Goal: Navigation & Orientation: Understand site structure

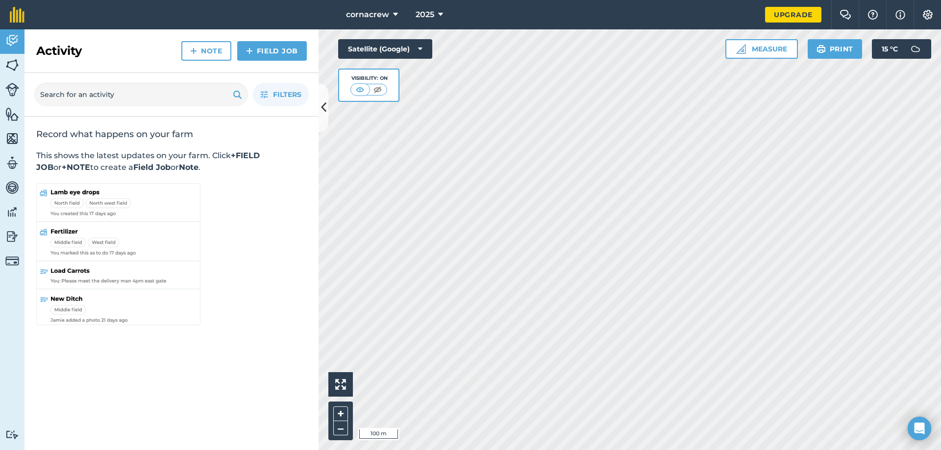
click at [579, 450] on html "cornacrew 2025 Upgrade Farm Chat Help Info Settings Map printing is not availab…" at bounding box center [470, 225] width 941 height 450
click at [554, 450] on html "cornacrew 2025 Upgrade Farm Chat Help Info Settings Map printing is not availab…" at bounding box center [470, 225] width 941 height 450
click at [568, 450] on html "cornacrew 2025 Upgrade Farm Chat Help Info Settings Map printing is not availab…" at bounding box center [470, 225] width 941 height 450
click at [695, 450] on html "cornacrew 2025 Upgrade Farm Chat Help Info Settings Map printing is not availab…" at bounding box center [470, 225] width 941 height 450
click at [617, 450] on html "cornacrew 2025 Upgrade Farm Chat Help Info Settings Map printing is not availab…" at bounding box center [470, 225] width 941 height 450
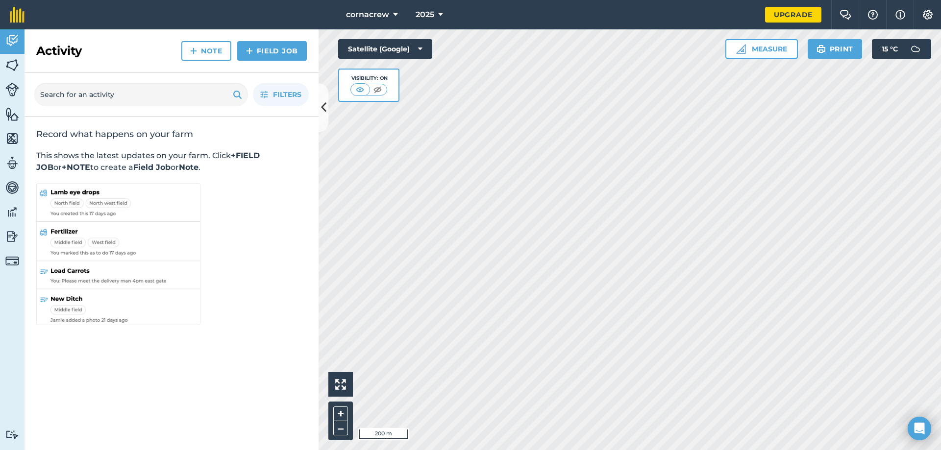
click at [496, 450] on html "cornacrew 2025 Upgrade Farm Chat Help Info Settings Map printing is not availab…" at bounding box center [470, 225] width 941 height 450
click at [483, 450] on html "cornacrew 2025 Upgrade Farm Chat Help Info Settings Map printing is not availab…" at bounding box center [470, 225] width 941 height 450
click at [537, 450] on html "cornacrew 2025 Upgrade Farm Chat Help Info Settings Map printing is not availab…" at bounding box center [470, 225] width 941 height 450
click at [614, 450] on html "cornacrew 2025 Upgrade Farm Chat Help Info Settings Map printing is not availab…" at bounding box center [470, 225] width 941 height 450
click at [9, 66] on img at bounding box center [12, 65] width 14 height 15
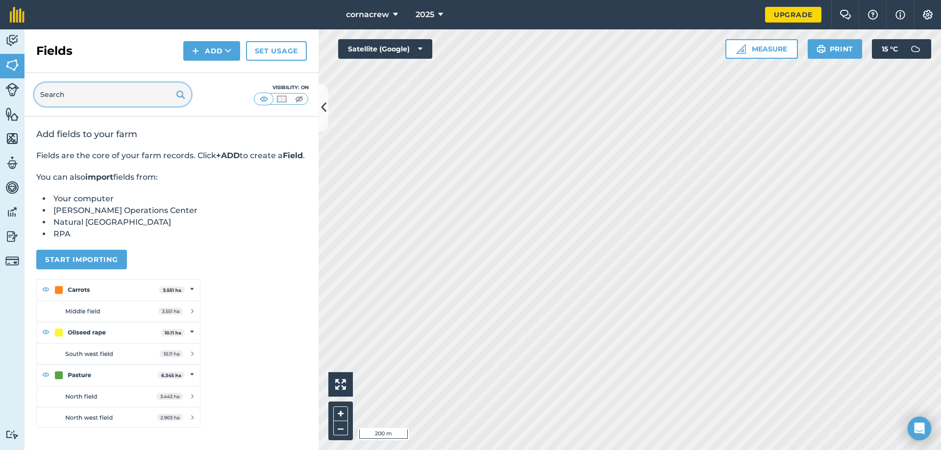
click at [53, 98] on input "text" at bounding box center [112, 95] width 157 height 24
click at [13, 182] on img at bounding box center [12, 187] width 14 height 15
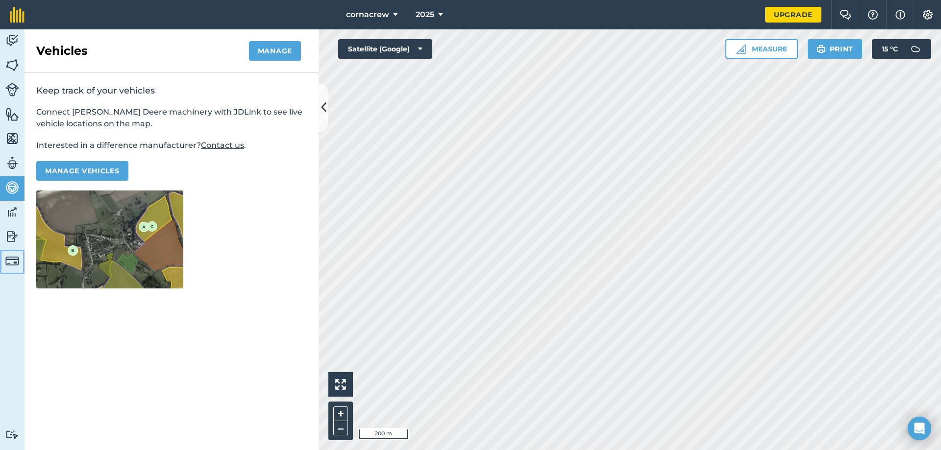
click at [10, 260] on img at bounding box center [12, 261] width 14 height 14
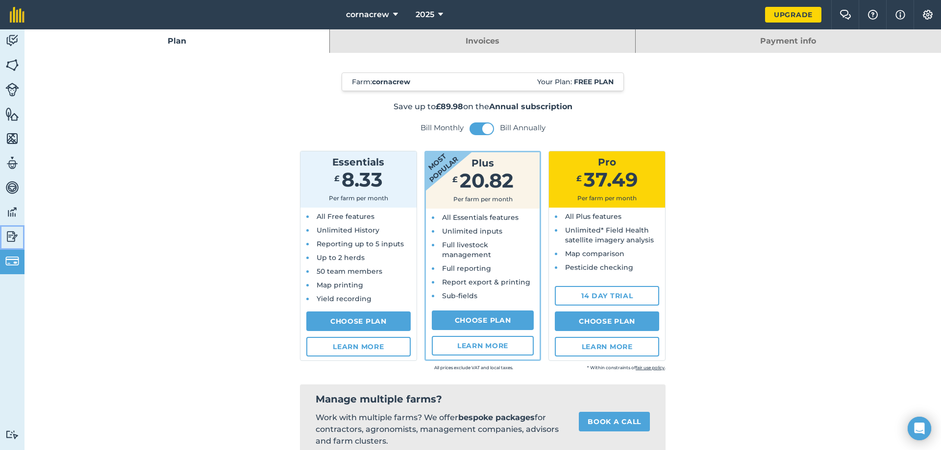
click at [5, 240] on img at bounding box center [12, 236] width 14 height 15
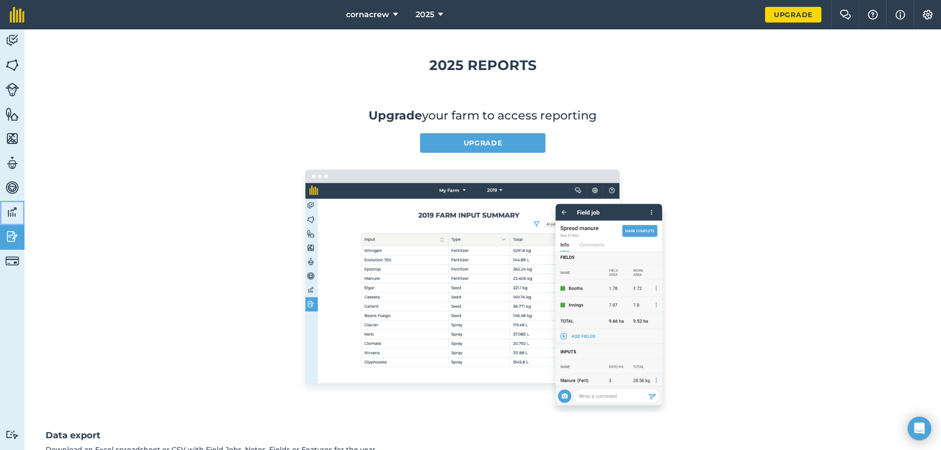
click at [12, 214] on img at bounding box center [12, 212] width 14 height 15
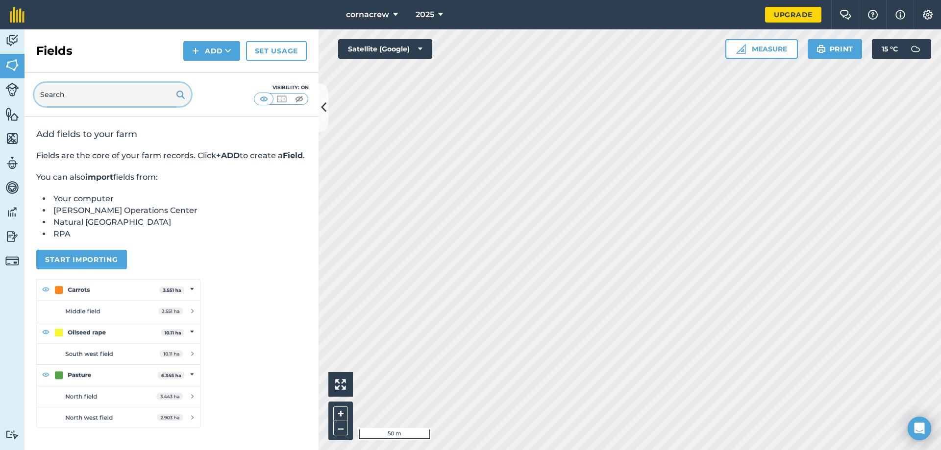
click at [85, 97] on input "text" at bounding box center [112, 95] width 157 height 24
type input "m"
click at [18, 46] on img at bounding box center [12, 40] width 14 height 15
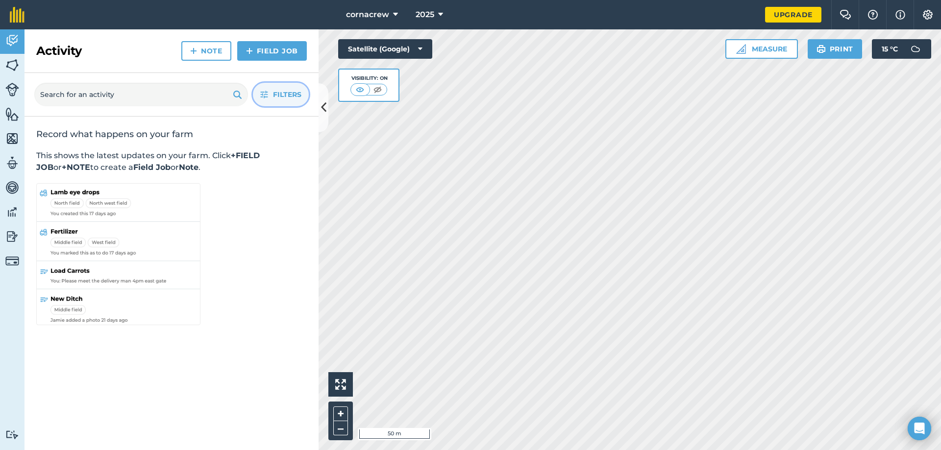
click at [278, 90] on span "Filters" at bounding box center [287, 94] width 28 height 11
click at [319, 112] on button at bounding box center [324, 107] width 10 height 49
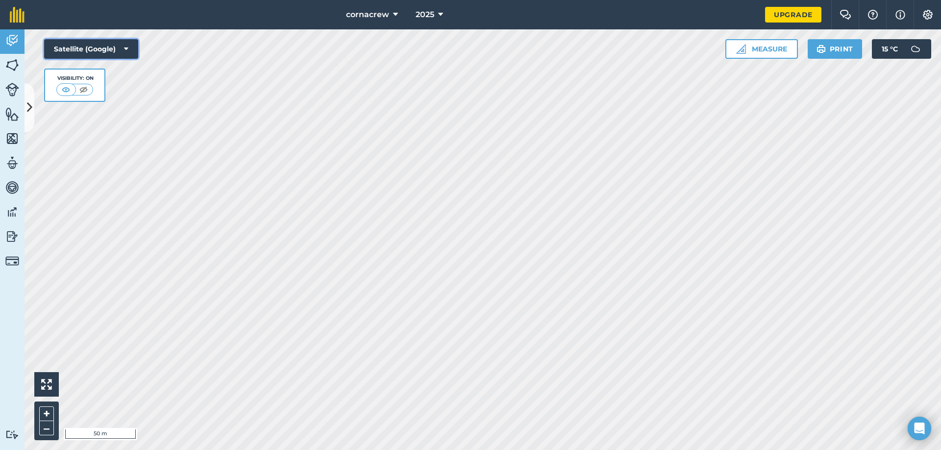
click at [126, 43] on button "Satellite (Google)" at bounding box center [91, 49] width 94 height 20
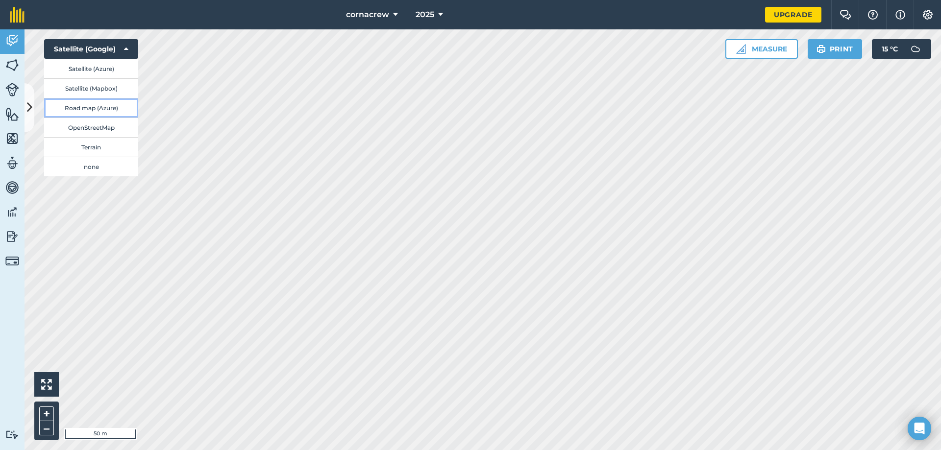
click at [110, 107] on button "Road map (Azure)" at bounding box center [91, 108] width 94 height 20
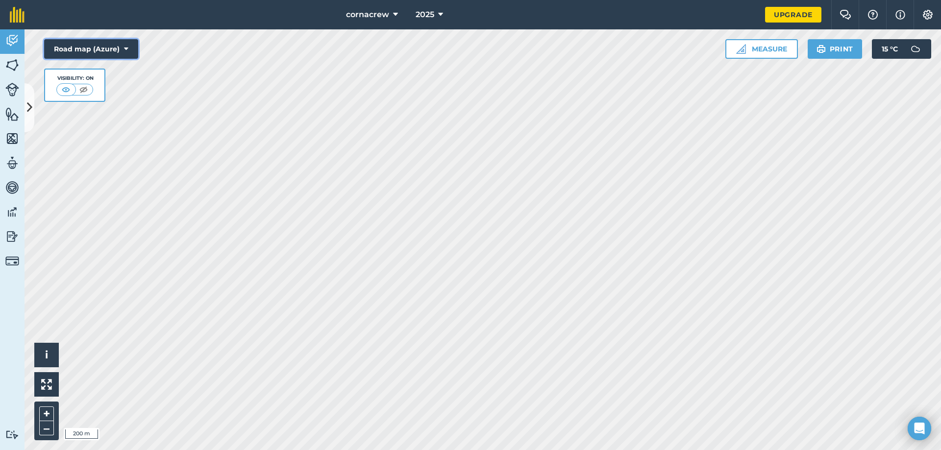
click at [126, 50] on icon at bounding box center [126, 49] width 4 height 10
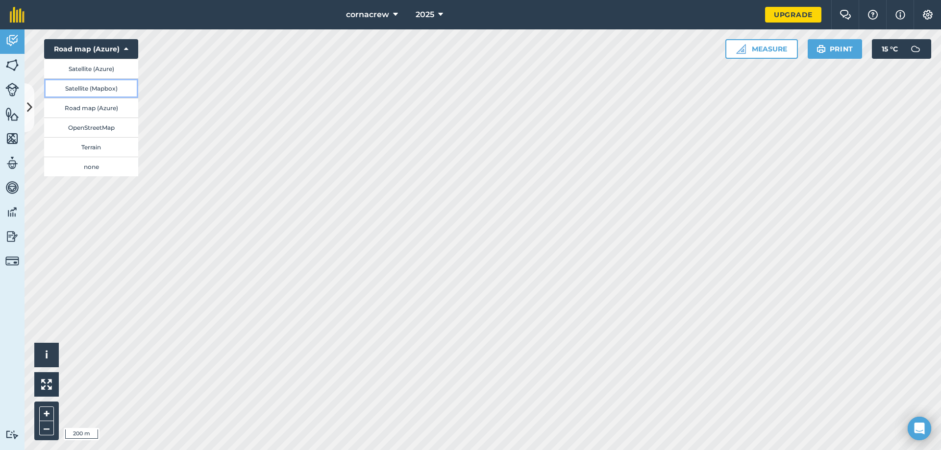
click at [106, 91] on button "Satellite (Mapbox)" at bounding box center [91, 88] width 94 height 20
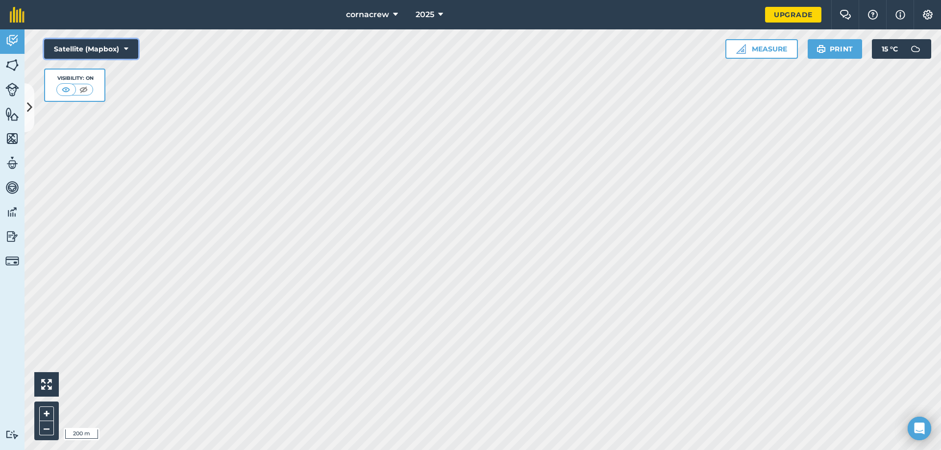
click at [129, 51] on button "Satellite (Mapbox)" at bounding box center [91, 49] width 94 height 20
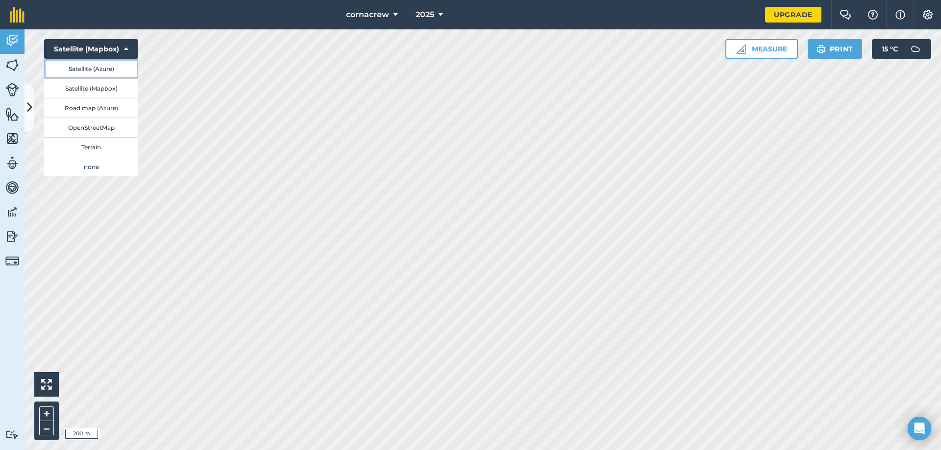
click at [126, 65] on button "Satellite (Azure)" at bounding box center [91, 69] width 94 height 20
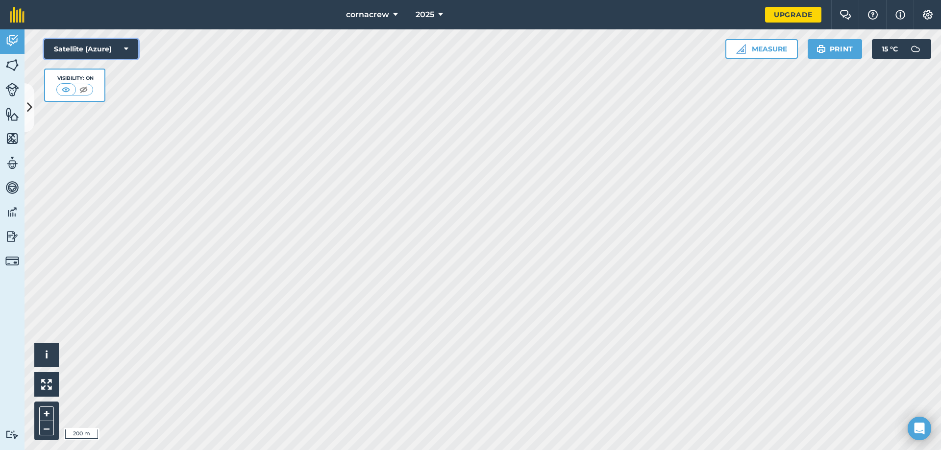
click at [129, 55] on button "Satellite (Azure)" at bounding box center [91, 49] width 94 height 20
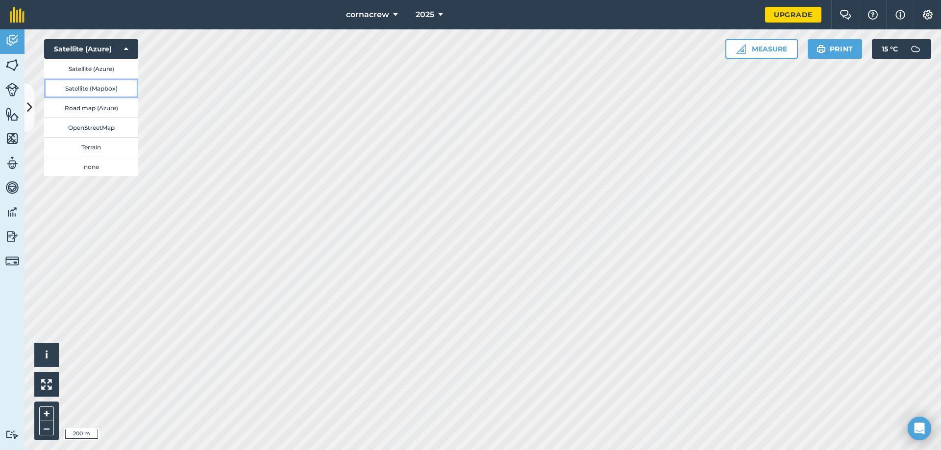
click at [124, 88] on button "Satellite (Mapbox)" at bounding box center [91, 88] width 94 height 20
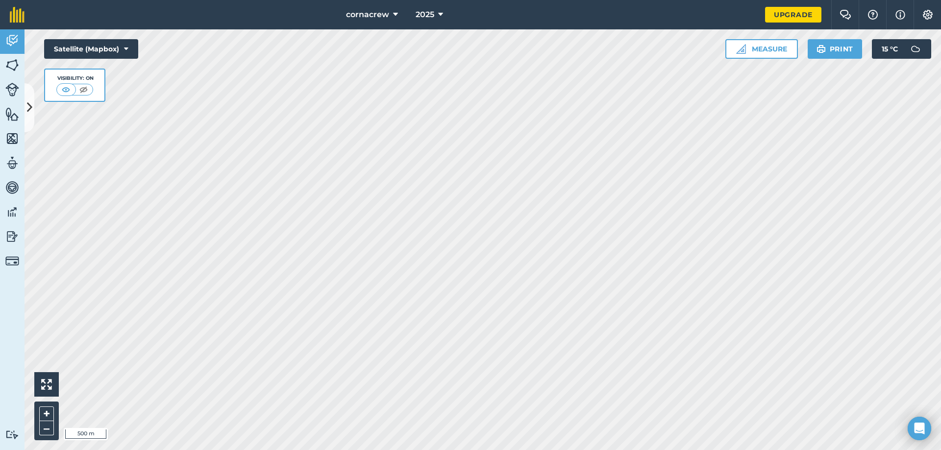
click at [501, 450] on html "cornacrew 2025 Upgrade Farm Chat Help Info Settings Map printing is not availab…" at bounding box center [470, 225] width 941 height 450
click at [477, 450] on html "cornacrew 2025 Upgrade Farm Chat Help Info Settings Map printing is not availab…" at bounding box center [470, 225] width 941 height 450
click at [515, 450] on html "cornacrew 2025 Upgrade Farm Chat Help Info Settings Map printing is not availab…" at bounding box center [470, 225] width 941 height 450
click at [601, 450] on html "cornacrew 2025 Upgrade Farm Chat Help Info Settings Map printing is not availab…" at bounding box center [470, 225] width 941 height 450
click at [525, 450] on html "cornacrew 2025 Upgrade Farm Chat Help Info Settings Map printing is not availab…" at bounding box center [470, 225] width 941 height 450
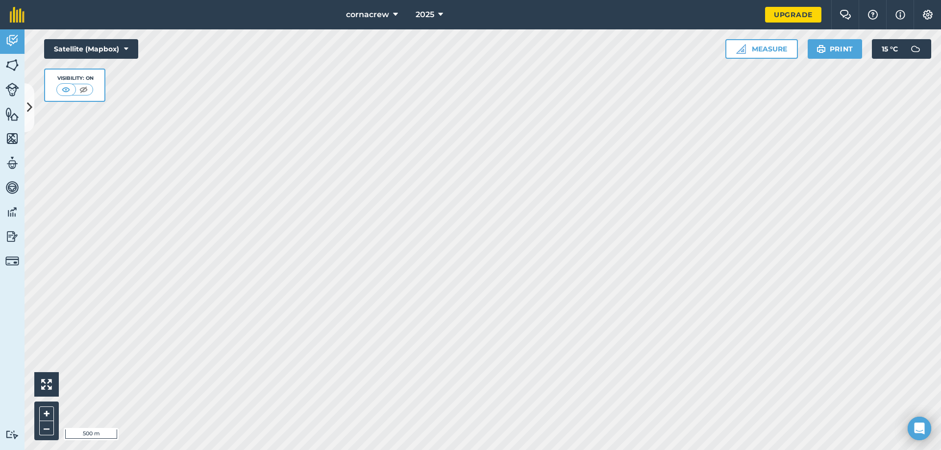
click at [484, 450] on html "cornacrew 2025 Upgrade Farm Chat Help Info Settings Map printing is not availab…" at bounding box center [470, 225] width 941 height 450
click at [487, 450] on html "cornacrew 2025 Upgrade Farm Chat Help Info Settings Map printing is not availab…" at bounding box center [470, 225] width 941 height 450
click at [427, 450] on html "cornacrew 2025 Upgrade Farm Chat Help Info Settings Map printing is not availab…" at bounding box center [470, 225] width 941 height 450
click at [380, 450] on html "cornacrew 2025 Upgrade Farm Chat Help Info Settings Map printing is not availab…" at bounding box center [470, 225] width 941 height 450
click at [368, 450] on html "cornacrew 2025 Upgrade Farm Chat Help Info Settings Map printing is not availab…" at bounding box center [470, 225] width 941 height 450
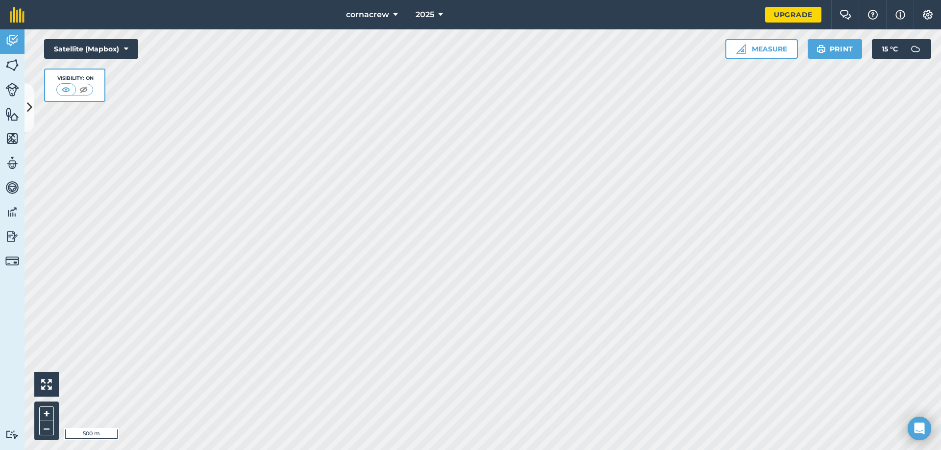
click at [399, 450] on html "cornacrew 2025 Upgrade Farm Chat Help Info Settings Map printing is not availab…" at bounding box center [470, 225] width 941 height 450
click at [398, 450] on html "cornacrew 2025 Upgrade Farm Chat Help Info Settings Map printing is not availab…" at bounding box center [470, 225] width 941 height 450
click at [393, 450] on html "cornacrew 2025 Upgrade Farm Chat Help Info Settings Map printing is not availab…" at bounding box center [470, 225] width 941 height 450
click at [534, 450] on html "cornacrew 2025 Upgrade Farm Chat Help Info Settings Map printing is not availab…" at bounding box center [470, 225] width 941 height 450
click at [324, 450] on html "cornacrew 2025 Upgrade Farm Chat Help Info Settings Map printing is not availab…" at bounding box center [470, 225] width 941 height 450
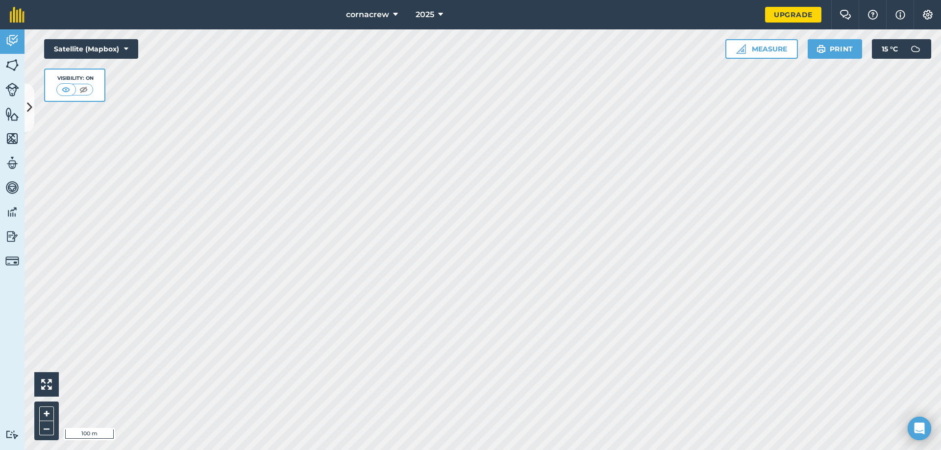
click at [325, 450] on html "cornacrew 2025 Upgrade Farm Chat Help Info Settings Map printing is not availab…" at bounding box center [470, 225] width 941 height 450
click at [83, 90] on img at bounding box center [83, 90] width 12 height 10
click at [67, 85] on img at bounding box center [66, 90] width 12 height 10
click at [335, 450] on html "cornacrew 2025 Upgrade Farm Chat Help Info Settings Map printing is not availab…" at bounding box center [470, 225] width 941 height 450
